Goal: Task Accomplishment & Management: Use online tool/utility

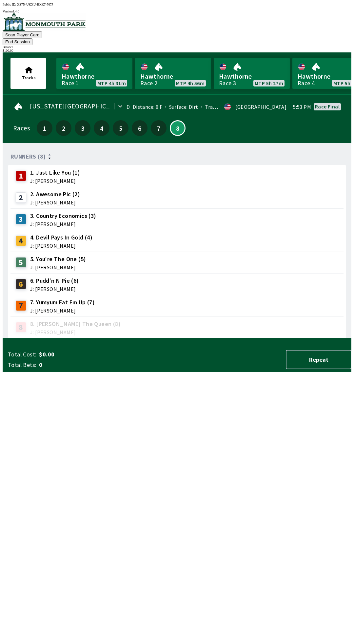
scroll to position [0, 0]
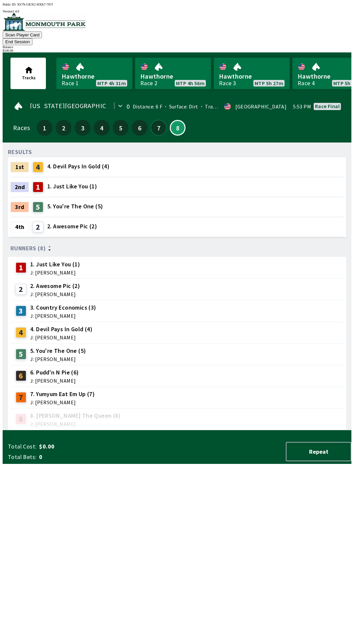
click at [154, 120] on button "7" at bounding box center [159, 128] width 16 height 16
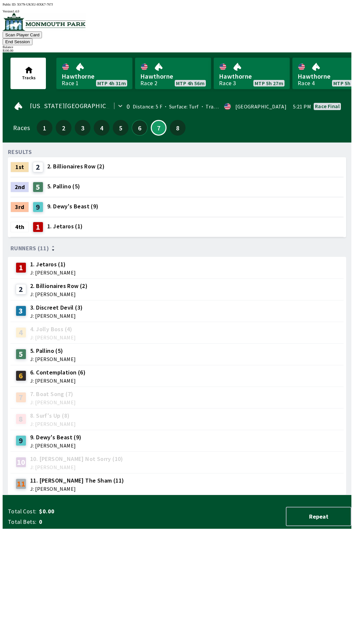
click at [135, 123] on button "6" at bounding box center [140, 128] width 16 height 16
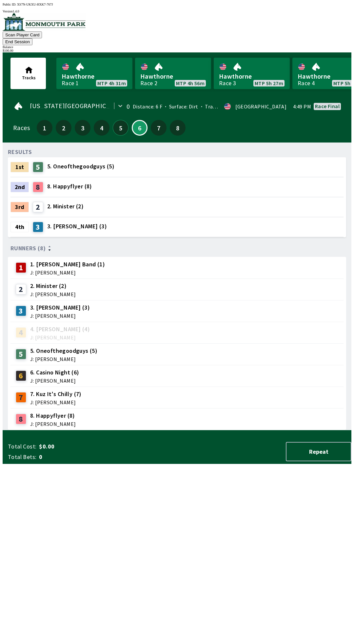
click at [119, 120] on button "5" at bounding box center [121, 128] width 16 height 16
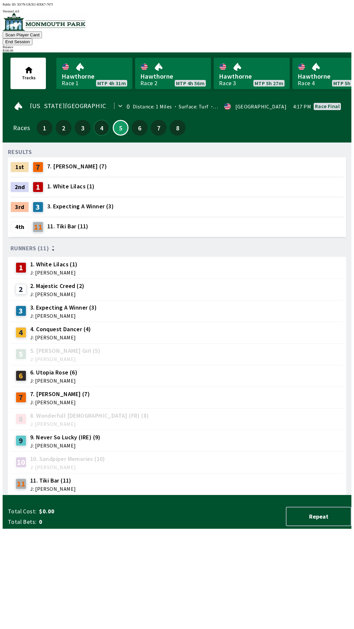
click at [97, 123] on button "4" at bounding box center [102, 128] width 16 height 16
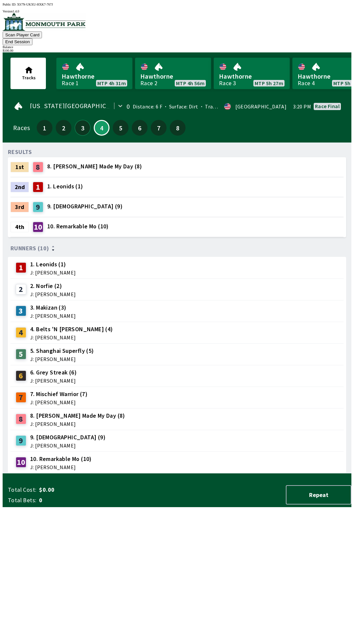
click at [83, 120] on button "3" at bounding box center [83, 128] width 16 height 16
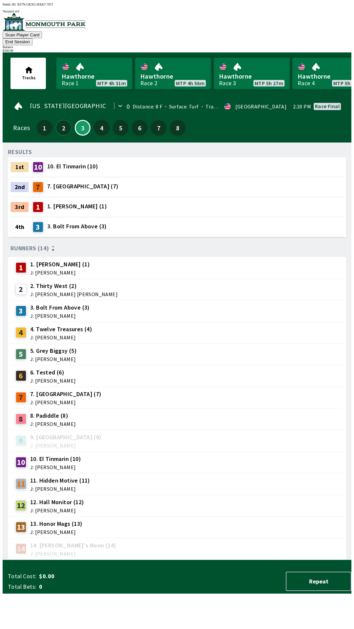
click at [57, 122] on button "2" at bounding box center [64, 128] width 16 height 16
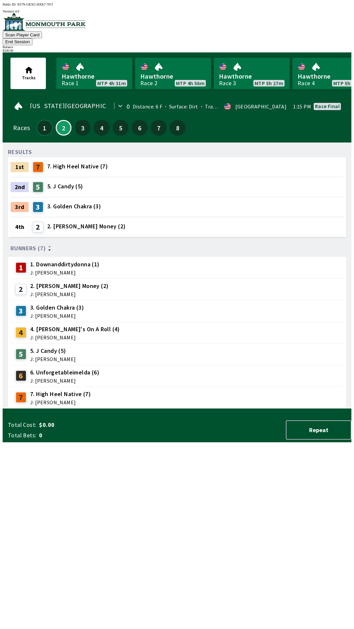
click at [40, 122] on button "1" at bounding box center [45, 128] width 16 height 16
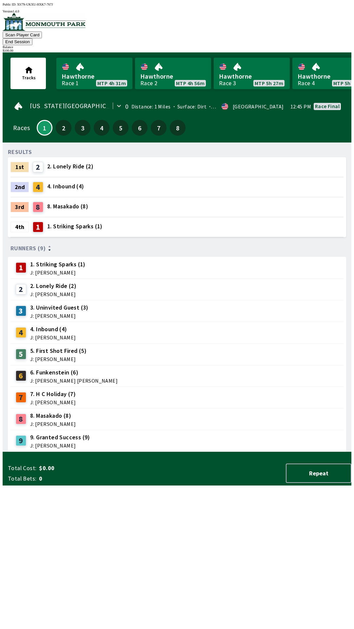
click at [32, 38] on button "End Session" at bounding box center [18, 41] width 30 height 7
